Goal: Check status: Check status

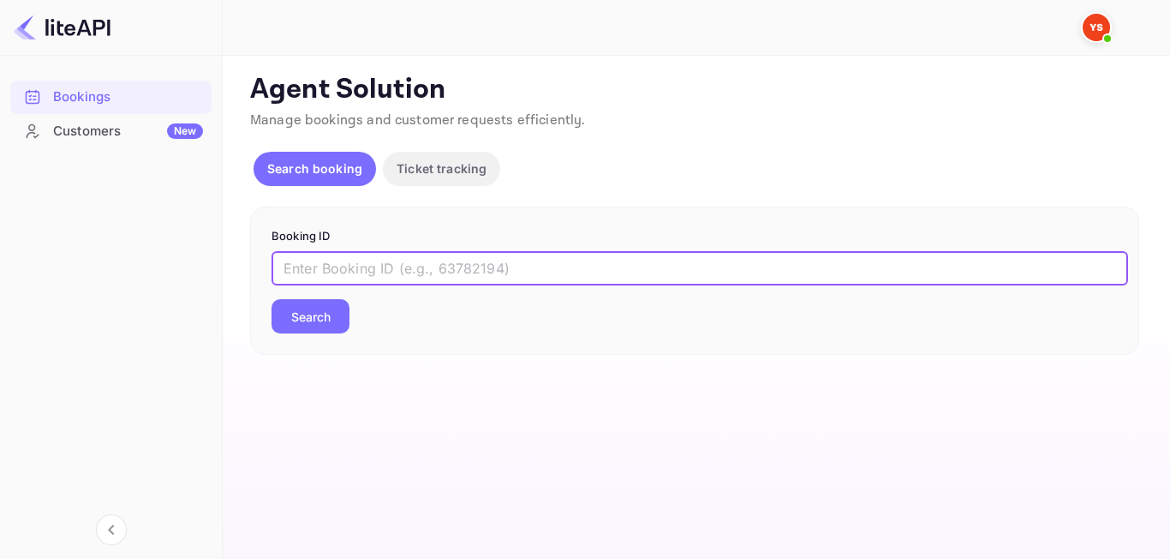
paste input "8993407"
type input "8993407"
click at [311, 329] on button "Search" at bounding box center [311, 316] width 78 height 34
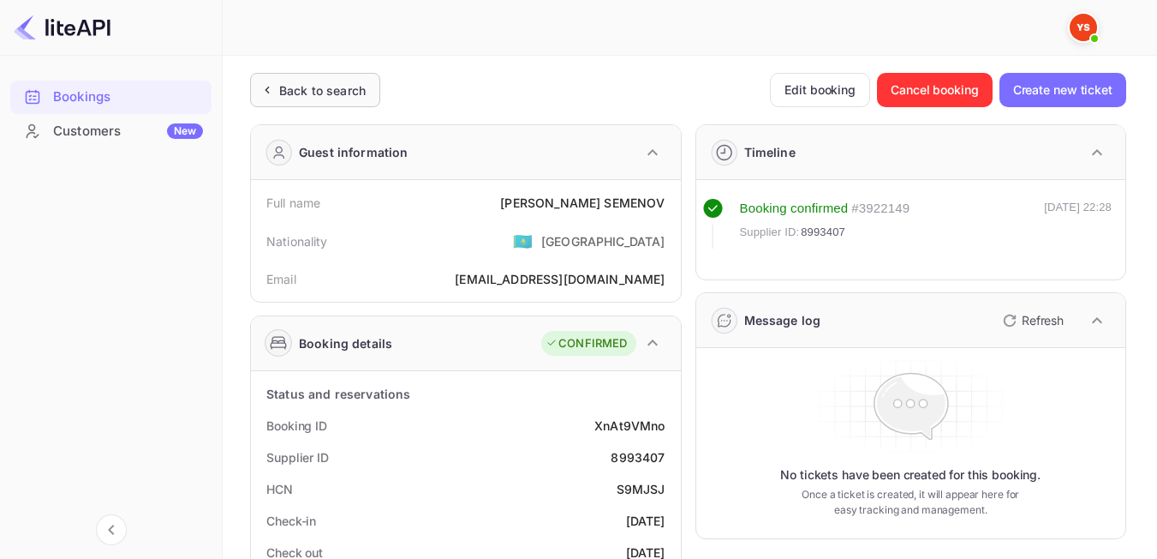
click at [333, 98] on div "Back to search" at bounding box center [322, 90] width 87 height 18
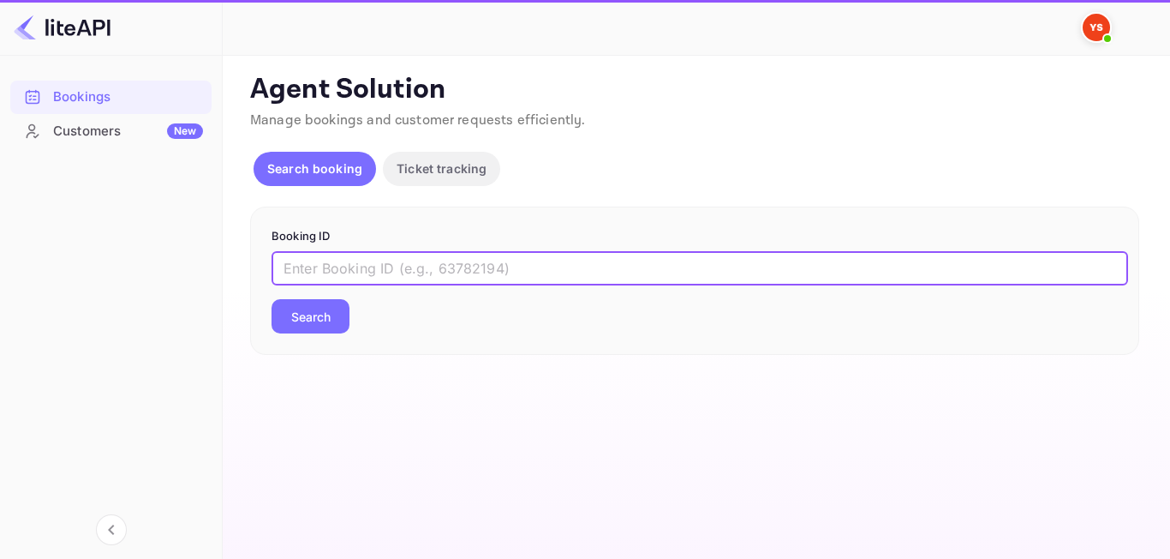
paste input "7988097"
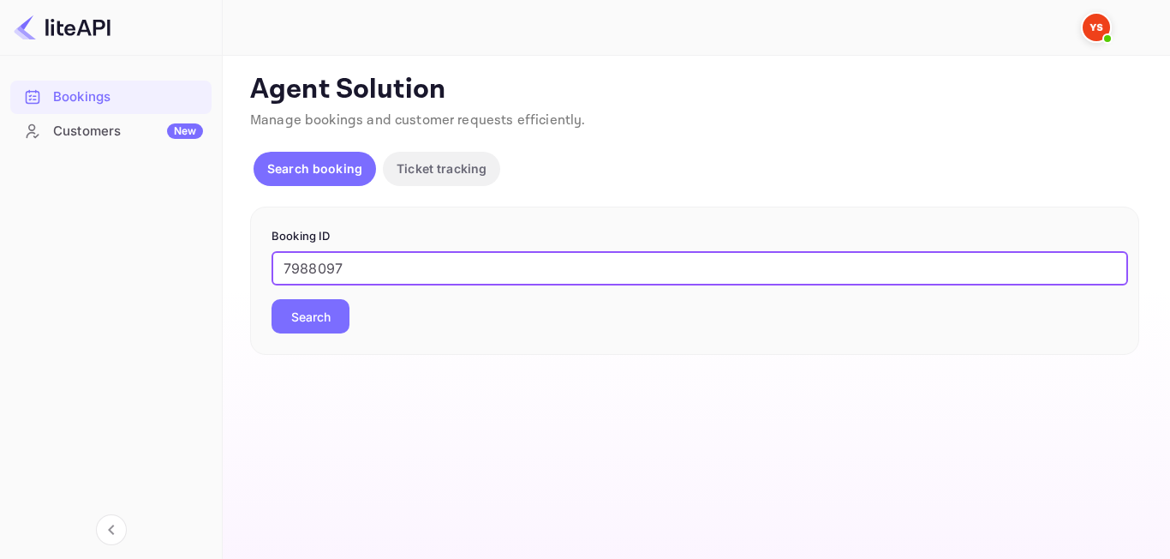
type input "7988097"
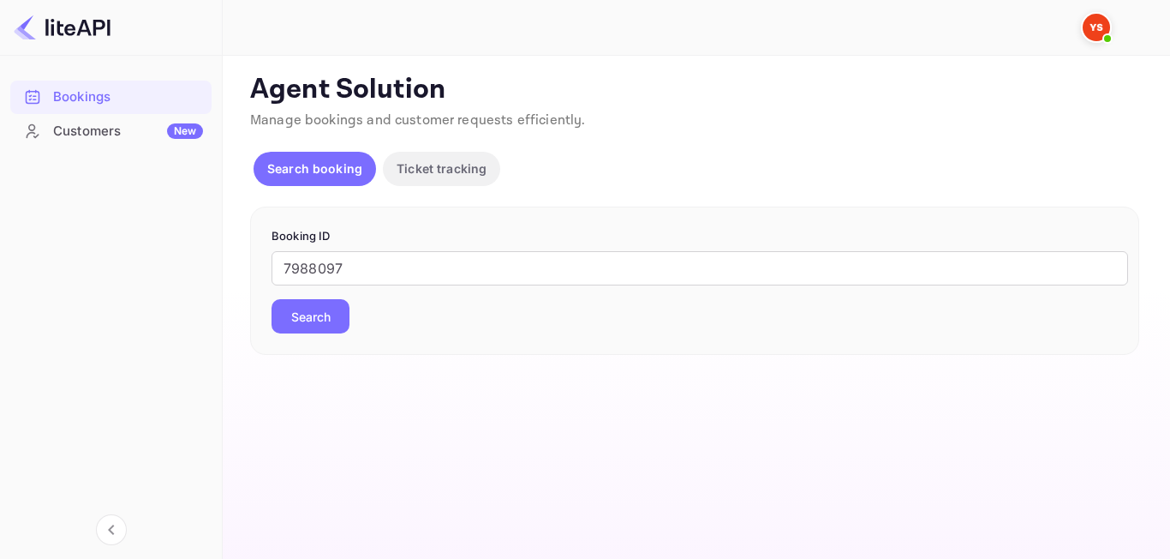
click at [332, 314] on button "Search" at bounding box center [311, 316] width 78 height 34
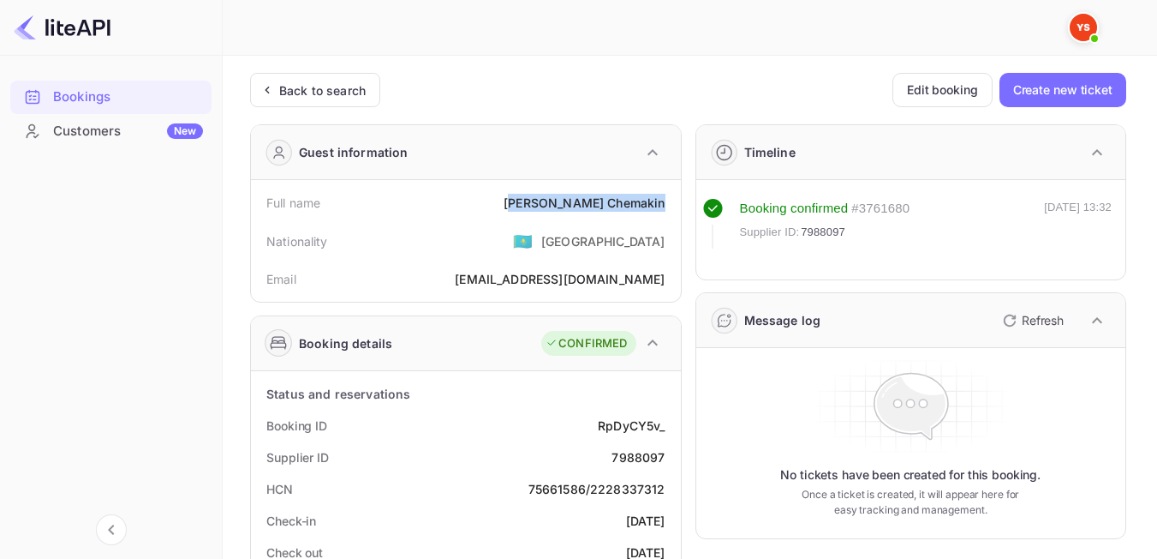
drag, startPoint x: 581, startPoint y: 205, endPoint x: 662, endPoint y: 208, distance: 81.5
click at [662, 208] on div "[PERSON_NAME]" at bounding box center [584, 203] width 161 height 18
click at [635, 195] on div "[PERSON_NAME]" at bounding box center [584, 203] width 161 height 18
drag, startPoint x: 571, startPoint y: 204, endPoint x: 662, endPoint y: 209, distance: 91.8
click at [662, 209] on div "Full name [PERSON_NAME]" at bounding box center [466, 203] width 416 height 32
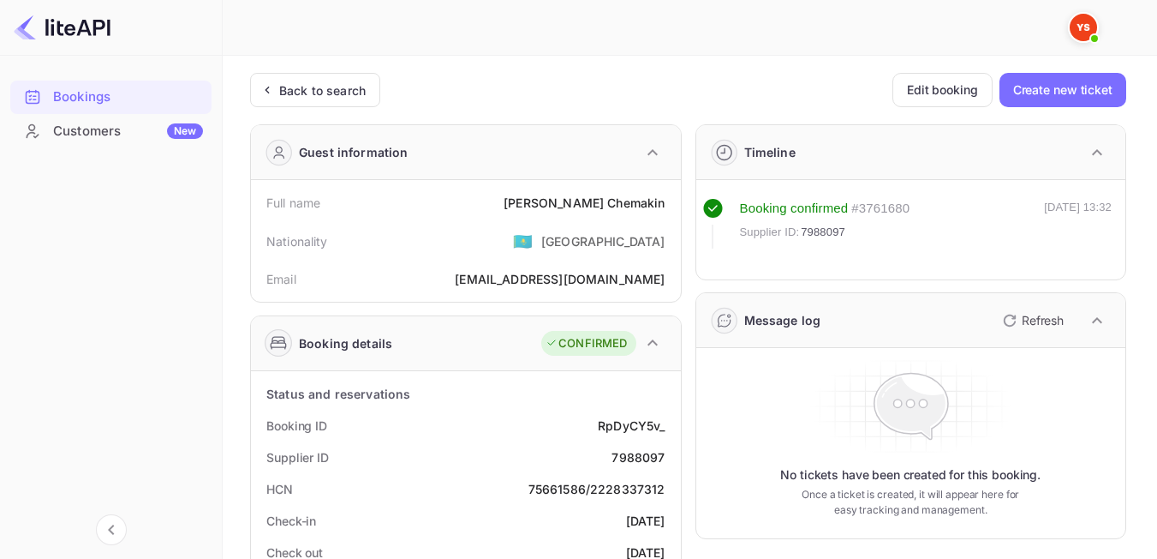
click at [500, 270] on div "Email [EMAIL_ADDRESS][DOMAIN_NAME]" at bounding box center [466, 279] width 416 height 32
click at [313, 93] on div "Back to search" at bounding box center [322, 90] width 87 height 18
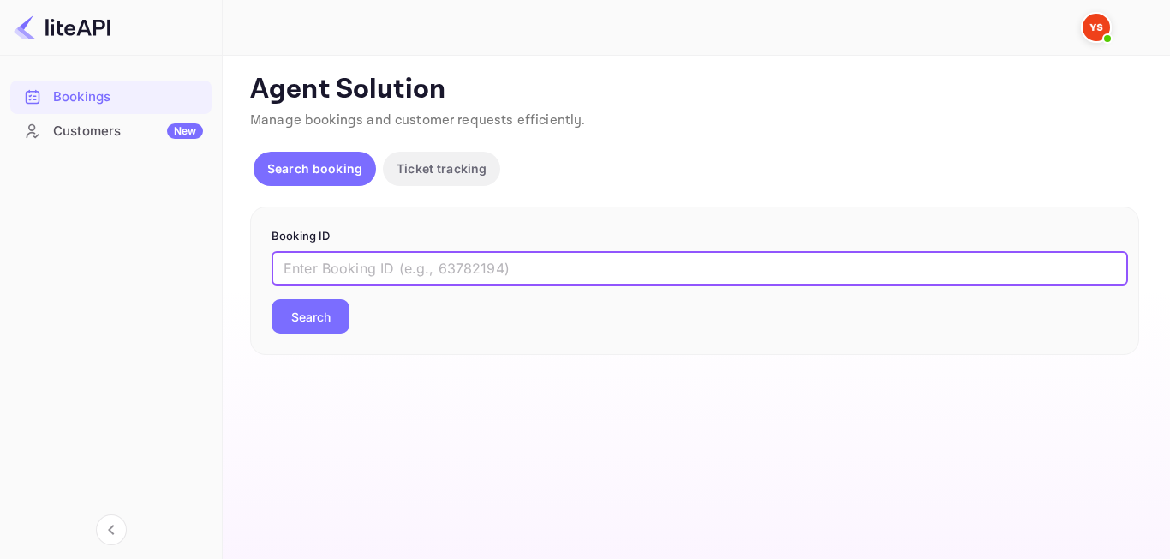
paste input "8863074"
type input "8863074"
click at [308, 321] on button "Search" at bounding box center [311, 316] width 78 height 34
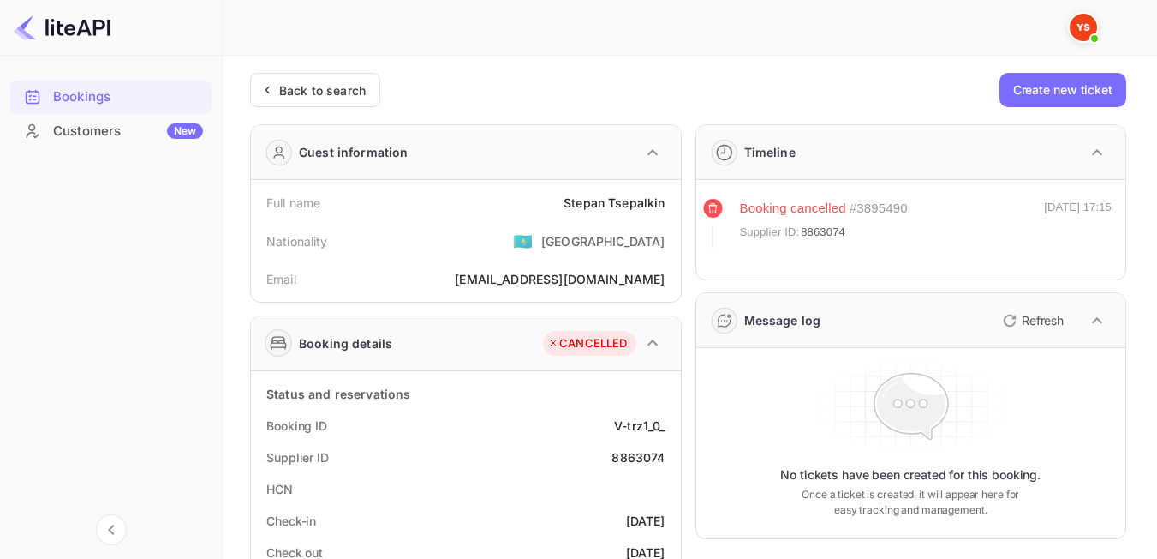
click at [323, 93] on div "Back to search" at bounding box center [322, 90] width 87 height 18
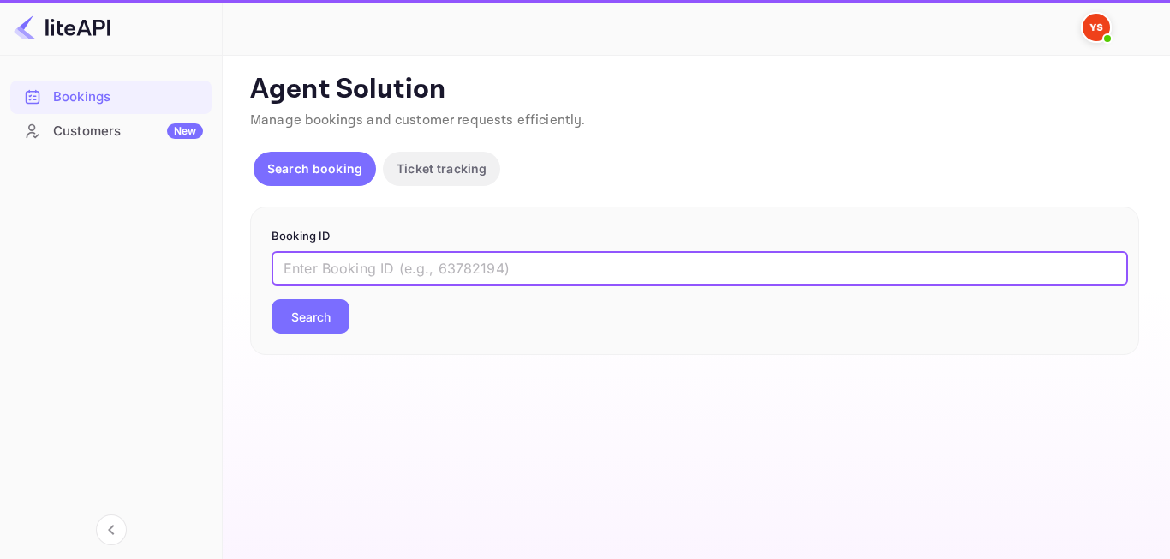
paste input "9100990"
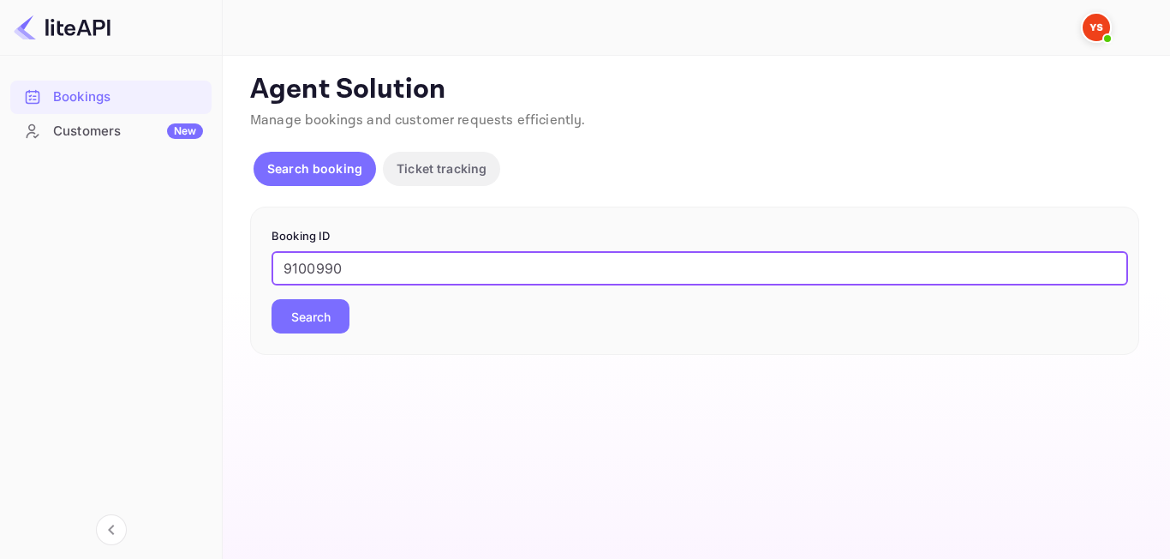
type input "9100990"
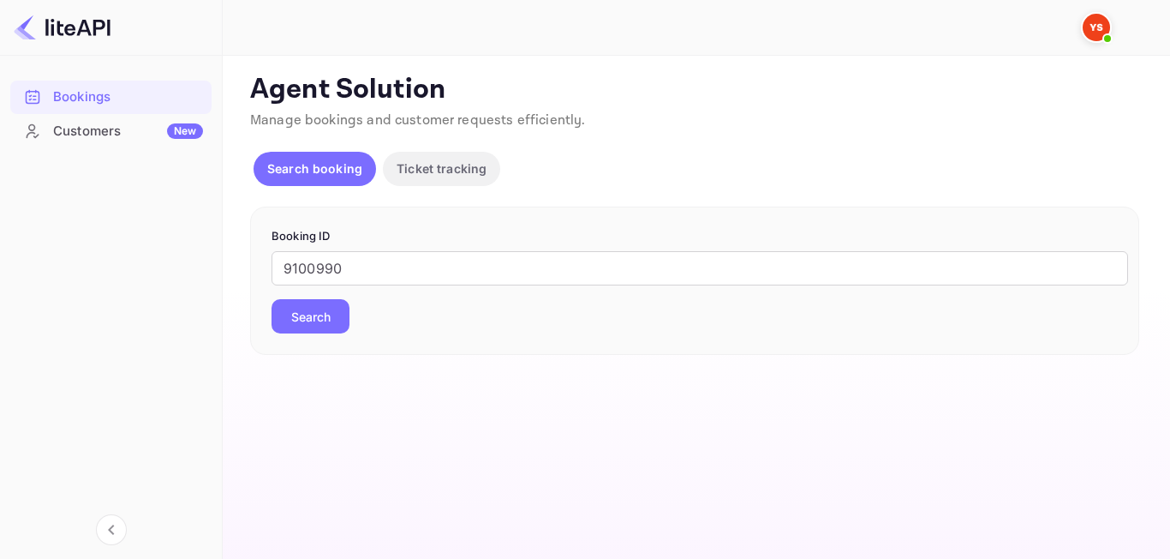
click at [300, 308] on button "Search" at bounding box center [311, 316] width 78 height 34
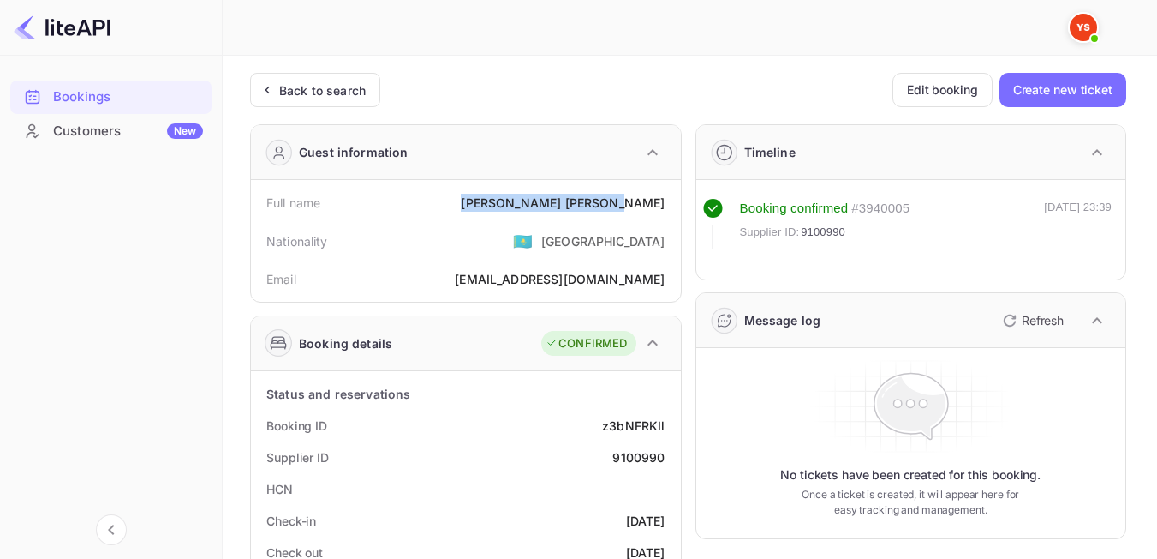
drag, startPoint x: 587, startPoint y: 202, endPoint x: 667, endPoint y: 202, distance: 79.7
click at [667, 202] on div "Full name [PERSON_NAME]" at bounding box center [466, 203] width 416 height 32
click at [533, 225] on div "Nationality 🇰🇿 [DEMOGRAPHIC_DATA]" at bounding box center [466, 240] width 416 height 45
